Goal: Find specific page/section: Find specific page/section

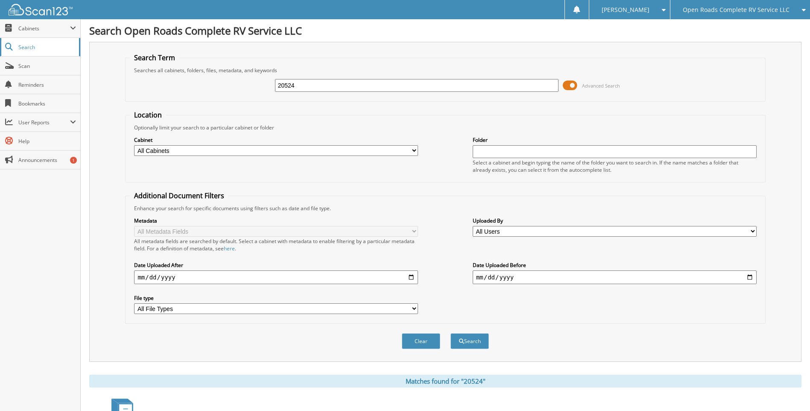
click at [37, 53] on link "Search" at bounding box center [40, 47] width 80 height 18
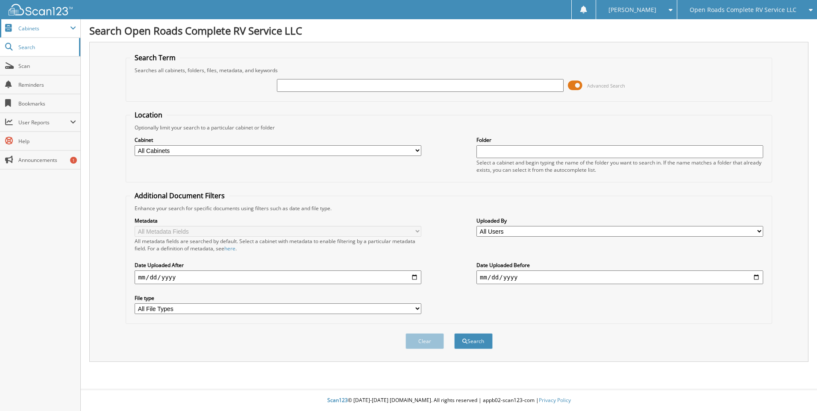
click at [33, 31] on span "Cabinets" at bounding box center [44, 28] width 52 height 7
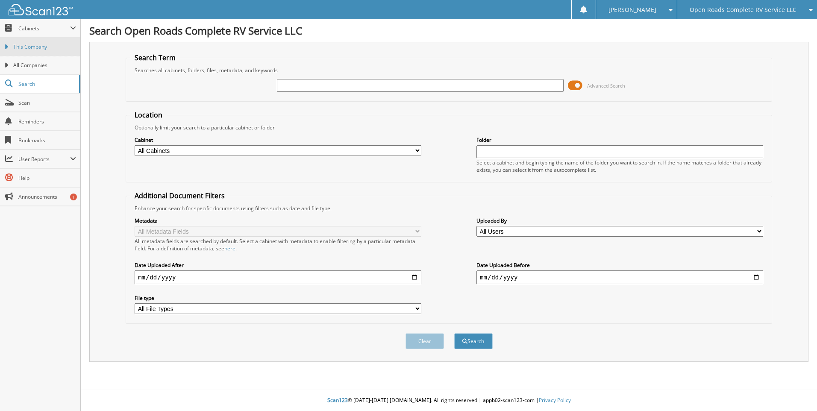
click at [29, 46] on span "This Company" at bounding box center [44, 47] width 63 height 8
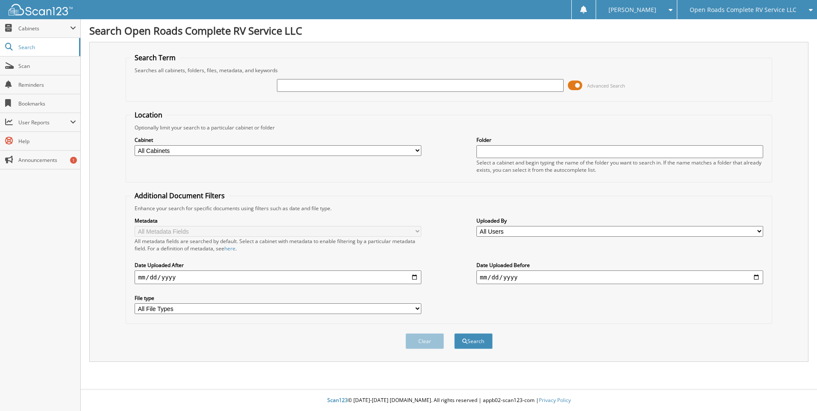
click at [252, 153] on select "All Cabinets ACCOUNTS PAYABLE DEAD DEALS INVENTORY NEW DEALS PARTS INVOICES PRO…" at bounding box center [278, 150] width 287 height 11
select select "22489"
click at [135, 145] on select "All Cabinets ACCOUNTS PAYABLE DEAD DEALS INVENTORY NEW DEALS PARTS INVOICES PRO…" at bounding box center [278, 150] width 287 height 11
click at [404, 87] on input "text" at bounding box center [420, 85] width 287 height 13
click at [318, 85] on input "text" at bounding box center [420, 85] width 287 height 13
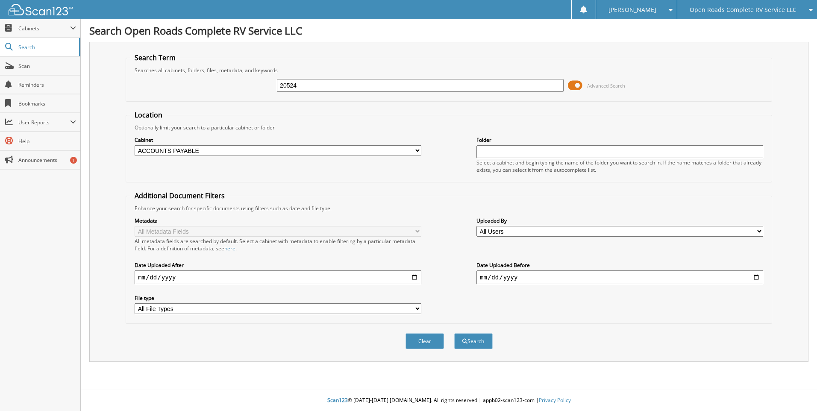
type input "20524"
click at [454, 333] on button "Search" at bounding box center [473, 341] width 38 height 16
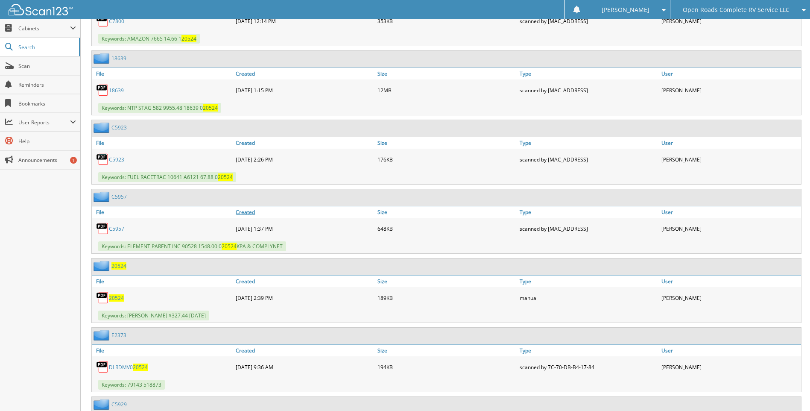
scroll to position [812, 0]
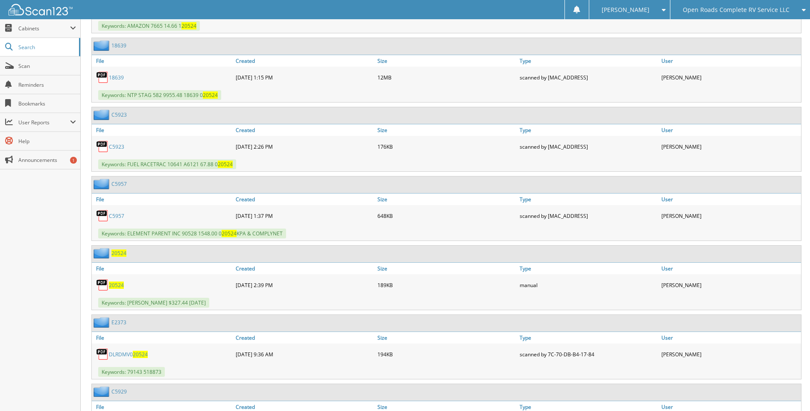
drag, startPoint x: 114, startPoint y: 287, endPoint x: 119, endPoint y: 287, distance: 4.7
click at [114, 287] on span "20524" at bounding box center [116, 285] width 15 height 7
click at [30, 68] on span "Scan" at bounding box center [47, 65] width 58 height 7
